Goal: Information Seeking & Learning: Find specific fact

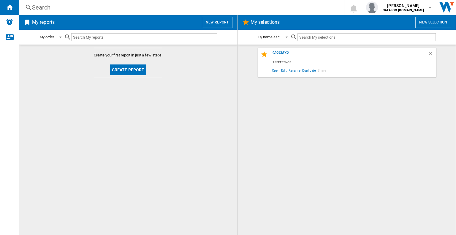
click at [47, 5] on div "Search" at bounding box center [180, 7] width 296 height 8
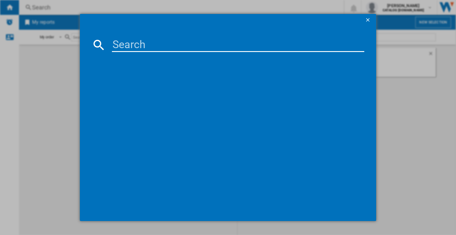
click at [136, 44] on input at bounding box center [238, 45] width 253 height 14
type input "s"
type input "e"
type input "wdi147d-2"
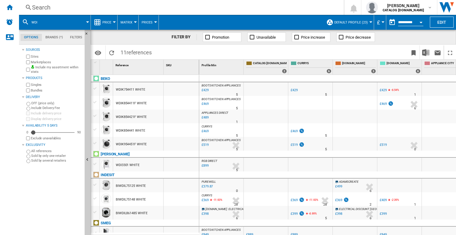
scroll to position [16, 0]
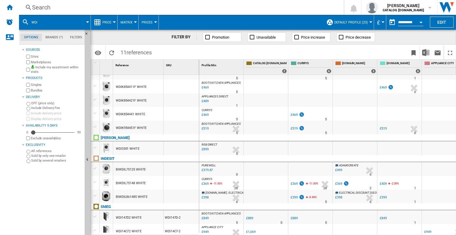
click at [133, 217] on div "WDI147D2 WHITE" at bounding box center [129, 218] width 26 height 14
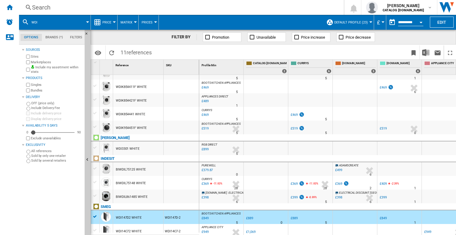
click at [133, 217] on div "WDI147D2 WHITE" at bounding box center [129, 218] width 26 height 14
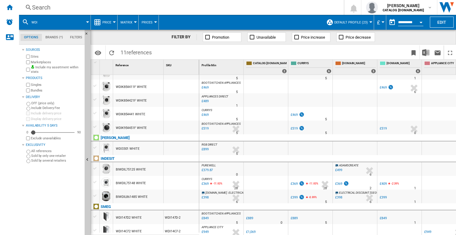
click at [133, 217] on div "WDI147D2 WHITE" at bounding box center [129, 218] width 26 height 14
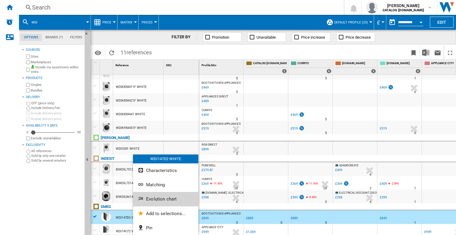
click at [169, 196] on button "Evolution chart" at bounding box center [165, 199] width 65 height 14
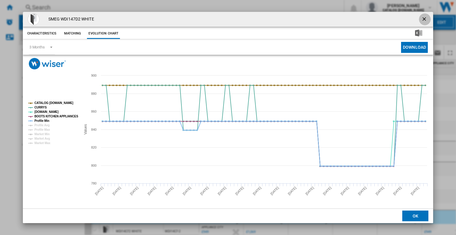
click at [425, 18] on ng-md-icon "getI18NText('BUTTONS.CLOSE_DIALOG')" at bounding box center [425, 19] width 7 height 7
